Goal: Task Accomplishment & Management: Manage account settings

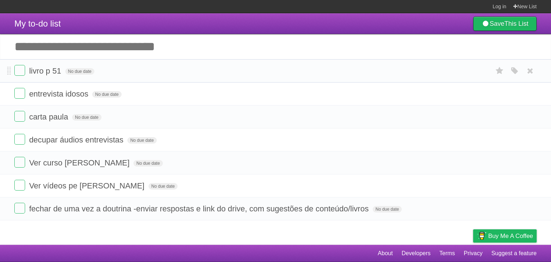
click at [127, 63] on li "livro p 51 No due date White Red Blue Green Purple Orange" at bounding box center [275, 70] width 551 height 23
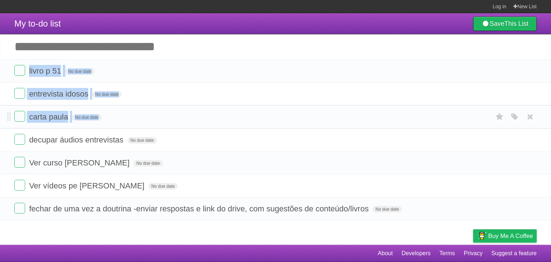
drag, startPoint x: 127, startPoint y: 63, endPoint x: 159, endPoint y: 123, distance: 68.4
click at [159, 123] on ul "livro p 51 No due date White Red Blue Green Purple Orange entrevista idosos No …" at bounding box center [275, 139] width 551 height 161
click at [159, 123] on li "[PERSON_NAME] No due date White Red Blue Green Purple Orange" at bounding box center [275, 116] width 551 height 23
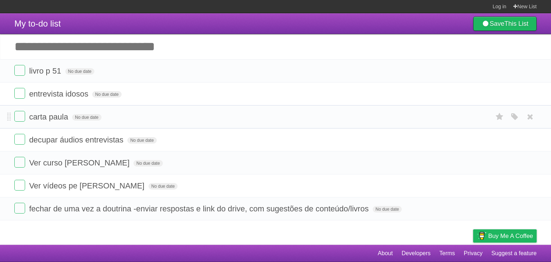
click at [159, 123] on li "[PERSON_NAME] No due date White Red Blue Green Purple Orange" at bounding box center [275, 116] width 551 height 23
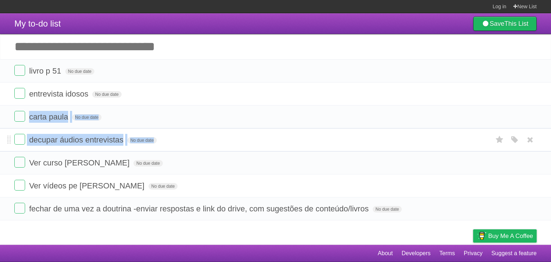
drag, startPoint x: 159, startPoint y: 123, endPoint x: 177, endPoint y: 145, distance: 28.1
click at [177, 145] on ul "livro p 51 No due date White Red Blue Green Purple Orange entrevista idosos No …" at bounding box center [275, 139] width 551 height 161
click at [177, 145] on form "decupar áudios entrevistas No due date White Red Blue Green Purple Orange" at bounding box center [275, 140] width 522 height 12
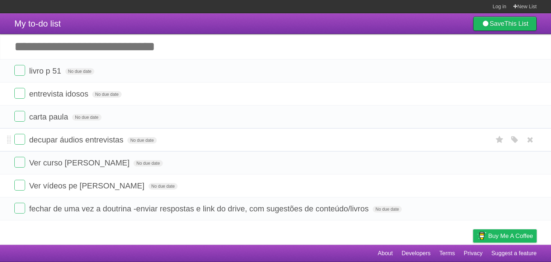
click at [177, 145] on form "decupar áudios entrevistas No due date White Red Blue Green Purple Orange" at bounding box center [275, 140] width 522 height 12
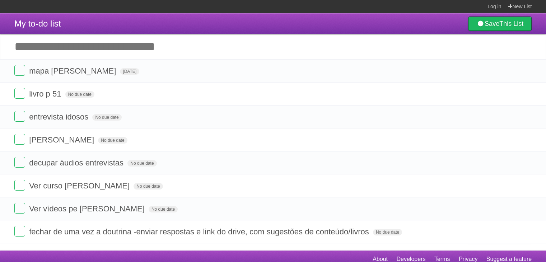
click at [140, 74] on form "mapa [PERSON_NAME][DATE] White Red Blue Green Purple Orange" at bounding box center [272, 71] width 517 height 12
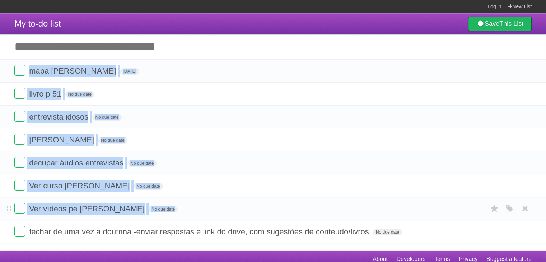
drag, startPoint x: 0, startPoint y: 0, endPoint x: 178, endPoint y: 207, distance: 273.0
click at [178, 207] on ul "mapa [PERSON_NAME][DATE] White Red Blue Green Purple Orange livro p 51 No due d…" at bounding box center [273, 151] width 546 height 184
click at [178, 207] on form "Ver vídeos pe [PERSON_NAME] No due date White Red Blue Green Purple Orange" at bounding box center [272, 209] width 517 height 12
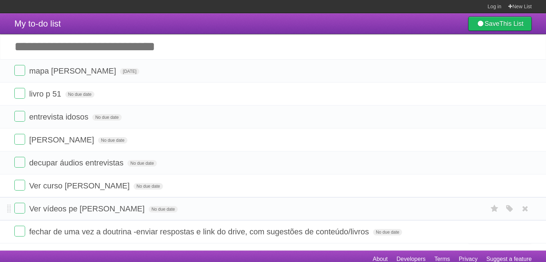
click at [178, 207] on form "Ver vídeos pe [PERSON_NAME] No due date White Red Blue Green Purple Orange" at bounding box center [272, 209] width 517 height 12
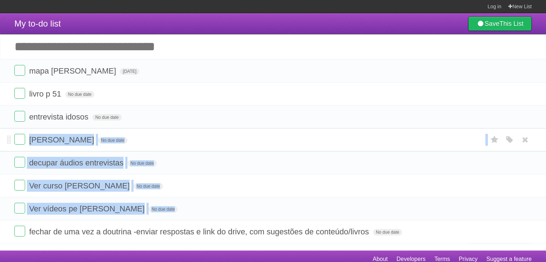
drag, startPoint x: 178, startPoint y: 207, endPoint x: 192, endPoint y: 137, distance: 71.1
click at [192, 137] on ul "mapa [PERSON_NAME][DATE] White Red Blue Green Purple Orange livro p 51 No due d…" at bounding box center [273, 151] width 546 height 184
click at [192, 137] on form "[PERSON_NAME] No due date White Red Blue Green Purple Orange" at bounding box center [272, 140] width 517 height 12
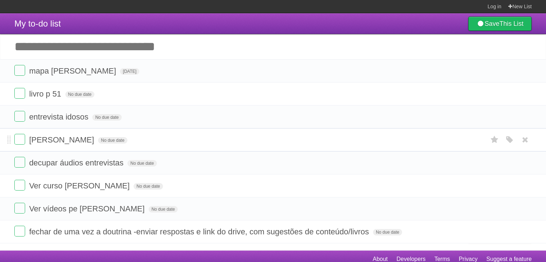
click at [192, 137] on form "[PERSON_NAME] No due date White Red Blue Green Purple Orange" at bounding box center [272, 140] width 517 height 12
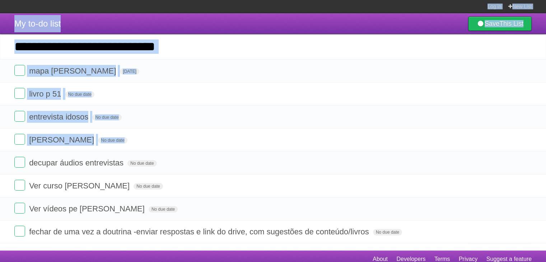
drag, startPoint x: 192, startPoint y: 137, endPoint x: 223, endPoint y: -19, distance: 159.7
click at [223, 0] on html "Log in New List Log in Save list Create a new list My to-do list Save This List…" at bounding box center [273, 134] width 546 height 268
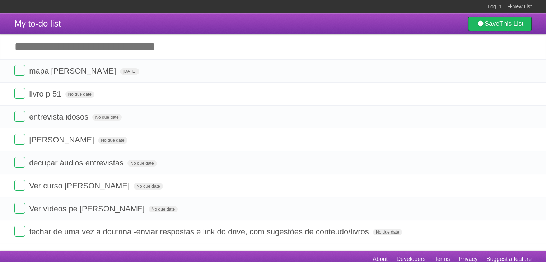
click at [230, 2] on section "Log in New List" at bounding box center [273, 6] width 546 height 13
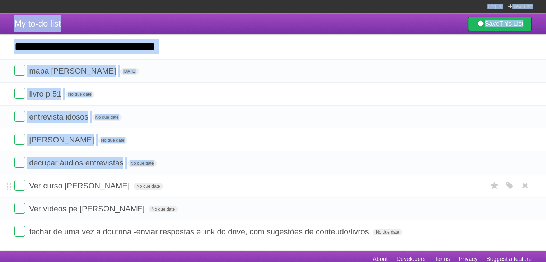
drag, startPoint x: 230, startPoint y: 2, endPoint x: 210, endPoint y: 178, distance: 177.4
click at [210, 178] on body "Log in New List Log in Save list Create a new list My to-do list Save This List…" at bounding box center [273, 134] width 546 height 268
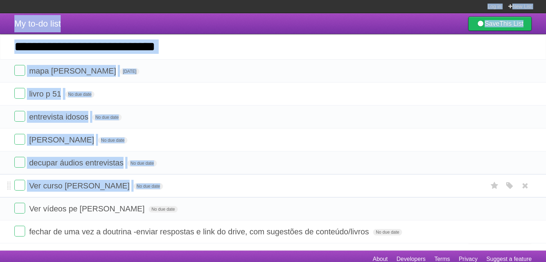
click at [210, 178] on li "Ver curso [PERSON_NAME] No due date White Red Blue Green Purple Orange" at bounding box center [273, 185] width 546 height 23
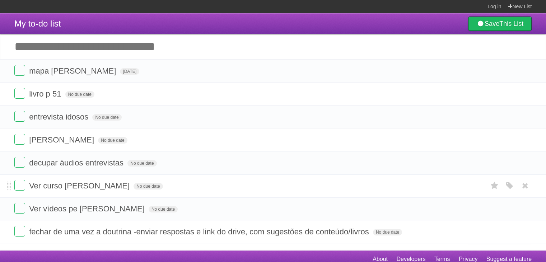
click at [210, 178] on li "Ver curso [PERSON_NAME] No due date White Red Blue Green Purple Orange" at bounding box center [273, 185] width 546 height 23
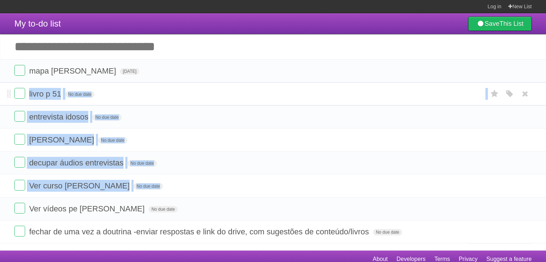
drag, startPoint x: 210, startPoint y: 178, endPoint x: 219, endPoint y: 91, distance: 87.7
click at [219, 91] on ul "mapa [PERSON_NAME][DATE] White Red Blue Green Purple Orange livro p 51 No due d…" at bounding box center [273, 151] width 546 height 184
click at [219, 91] on form "livro p 51 No due date White Red Blue Green Purple Orange" at bounding box center [272, 94] width 517 height 12
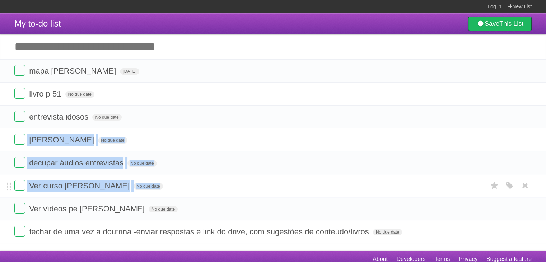
drag, startPoint x: 219, startPoint y: 91, endPoint x: 210, endPoint y: 197, distance: 106.3
click at [210, 197] on ul "mapa [PERSON_NAME][DATE] White Red Blue Green Purple Orange livro p 51 No due d…" at bounding box center [273, 151] width 546 height 184
click at [210, 197] on li "Ver curso [PERSON_NAME] No due date White Red Blue Green Purple Orange" at bounding box center [273, 185] width 546 height 23
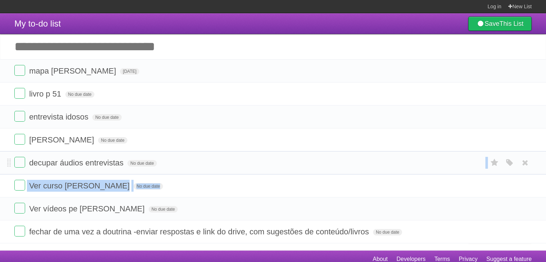
drag, startPoint x: 210, startPoint y: 197, endPoint x: 207, endPoint y: 157, distance: 39.9
click at [207, 157] on ul "mapa [PERSON_NAME][DATE] White Red Blue Green Purple Orange livro p 51 No due d…" at bounding box center [273, 151] width 546 height 184
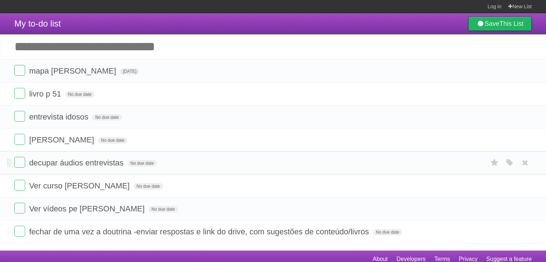
click at [207, 157] on form "decupar áudios entrevistas No due date White Red Blue Green Purple Orange" at bounding box center [272, 163] width 517 height 12
click at [197, 69] on form "mapa [PERSON_NAME][DATE] White Red Blue Green Purple Orange" at bounding box center [272, 71] width 517 height 12
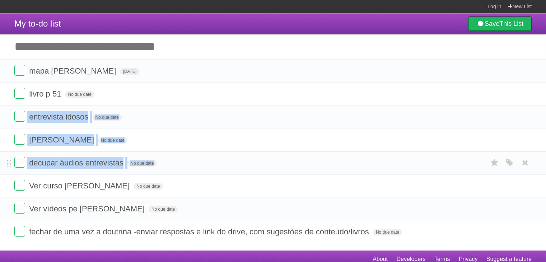
drag, startPoint x: 197, startPoint y: 69, endPoint x: 205, endPoint y: 165, distance: 96.8
click at [205, 165] on ul "mapa [PERSON_NAME][DATE] White Red Blue Green Purple Orange livro p 51 No due d…" at bounding box center [273, 151] width 546 height 184
click at [205, 165] on form "decupar áudios entrevistas No due date White Red Blue Green Purple Orange" at bounding box center [272, 163] width 517 height 12
drag, startPoint x: 205, startPoint y: 165, endPoint x: 217, endPoint y: 46, distance: 119.8
click at [217, 46] on div "My to-do list Save This List Add another task ********* mapa [PERSON_NAME] [DAT…" at bounding box center [273, 128] width 546 height 230
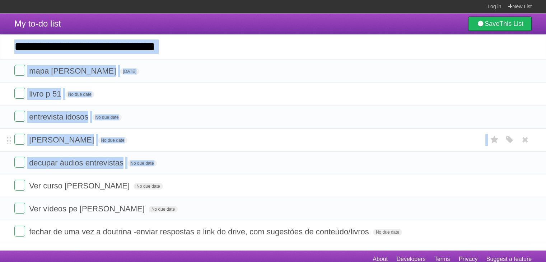
click at [213, 129] on li "[PERSON_NAME] No due date White Red Blue Green Purple Orange" at bounding box center [273, 139] width 546 height 23
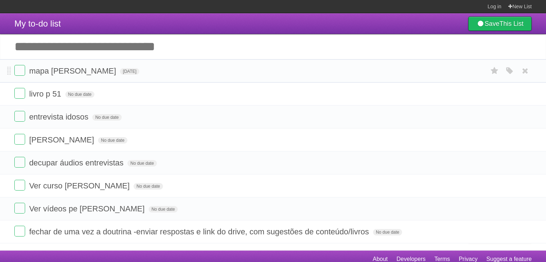
drag, startPoint x: 213, startPoint y: 129, endPoint x: 213, endPoint y: 82, distance: 47.4
click at [213, 82] on ul "mapa [PERSON_NAME][DATE] White Red Blue Green Purple Orange livro p 51 No due d…" at bounding box center [273, 151] width 546 height 184
click at [213, 82] on li "mapa [PERSON_NAME][DATE] White Red Blue Green Purple Orange" at bounding box center [273, 70] width 546 height 23
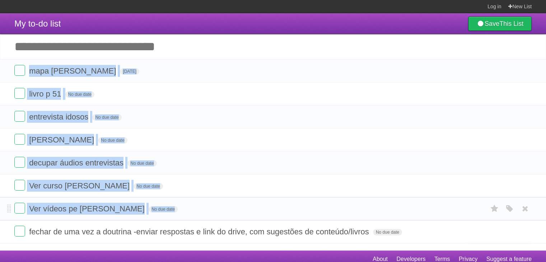
drag, startPoint x: 213, startPoint y: 82, endPoint x: 211, endPoint y: 216, distance: 133.9
click at [211, 216] on ul "mapa [PERSON_NAME][DATE] White Red Blue Green Purple Orange livro p 51 No due d…" at bounding box center [273, 151] width 546 height 184
click at [211, 216] on li "Ver vídeos pe [PERSON_NAME] No due date White Red Blue Green Purple Orange" at bounding box center [273, 208] width 546 height 23
